Goal: Obtain resource: Obtain resource

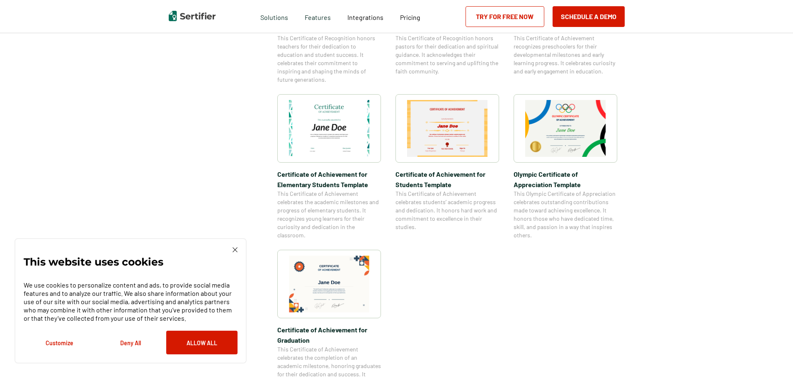
scroll to position [539, 0]
click at [340, 158] on div at bounding box center [329, 129] width 104 height 68
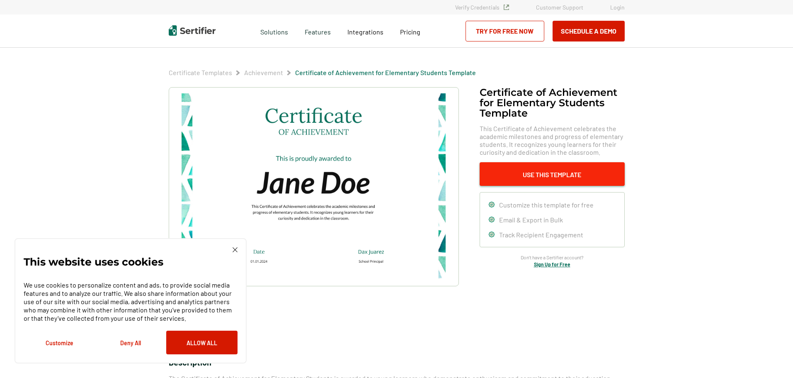
click at [527, 173] on button "Use This Template" at bounding box center [552, 174] width 145 height 24
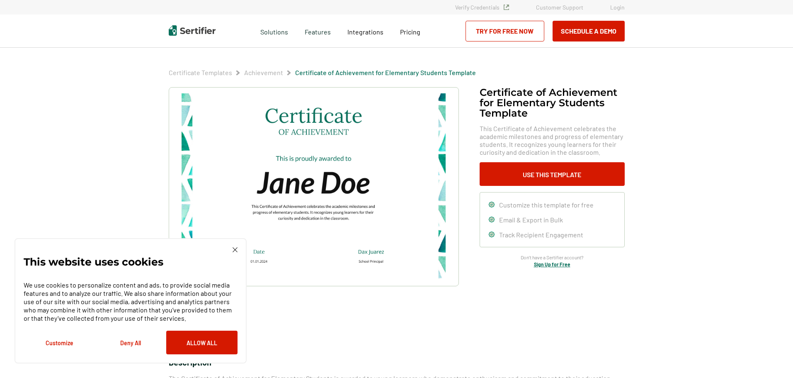
click at [503, 32] on link "Try for Free Now" at bounding box center [504, 31] width 79 height 21
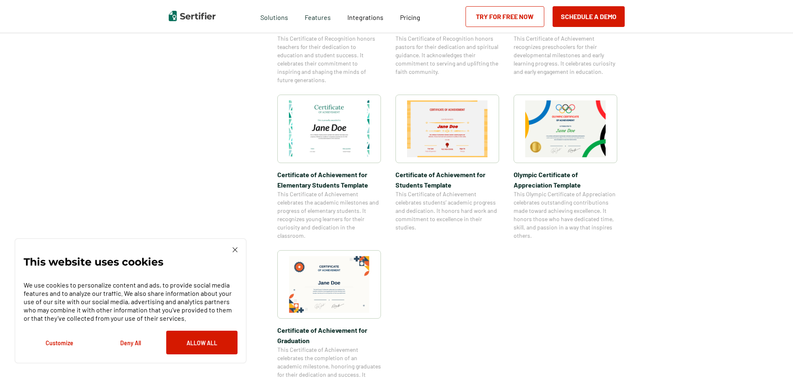
scroll to position [1139, 0]
